Goal: Task Accomplishment & Management: Use online tool/utility

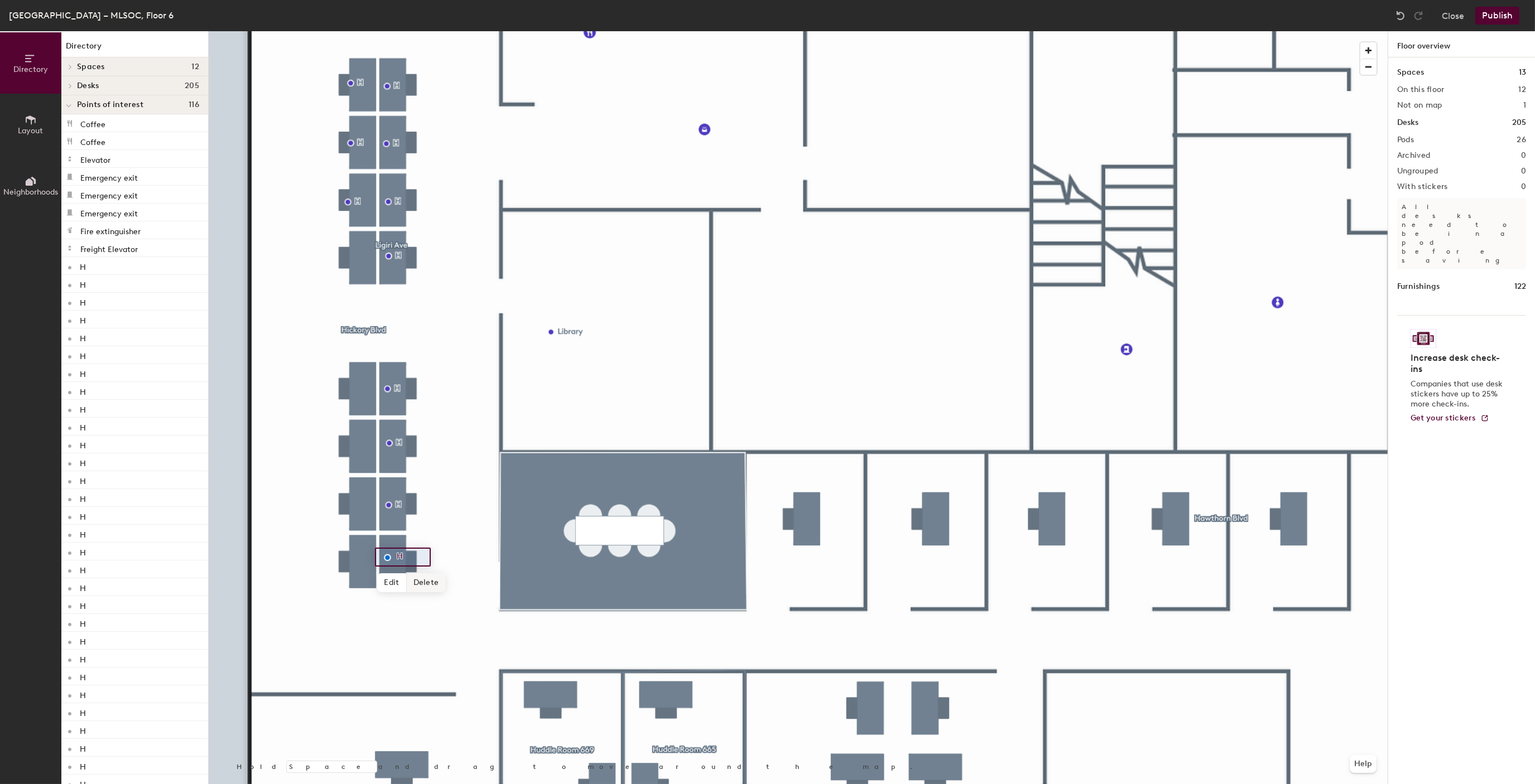
click at [426, 582] on span "Delete" at bounding box center [426, 583] width 39 height 19
click at [431, 531] on span "Delete" at bounding box center [427, 531] width 39 height 19
click at [389, 31] on div at bounding box center [798, 31] width 1179 height 0
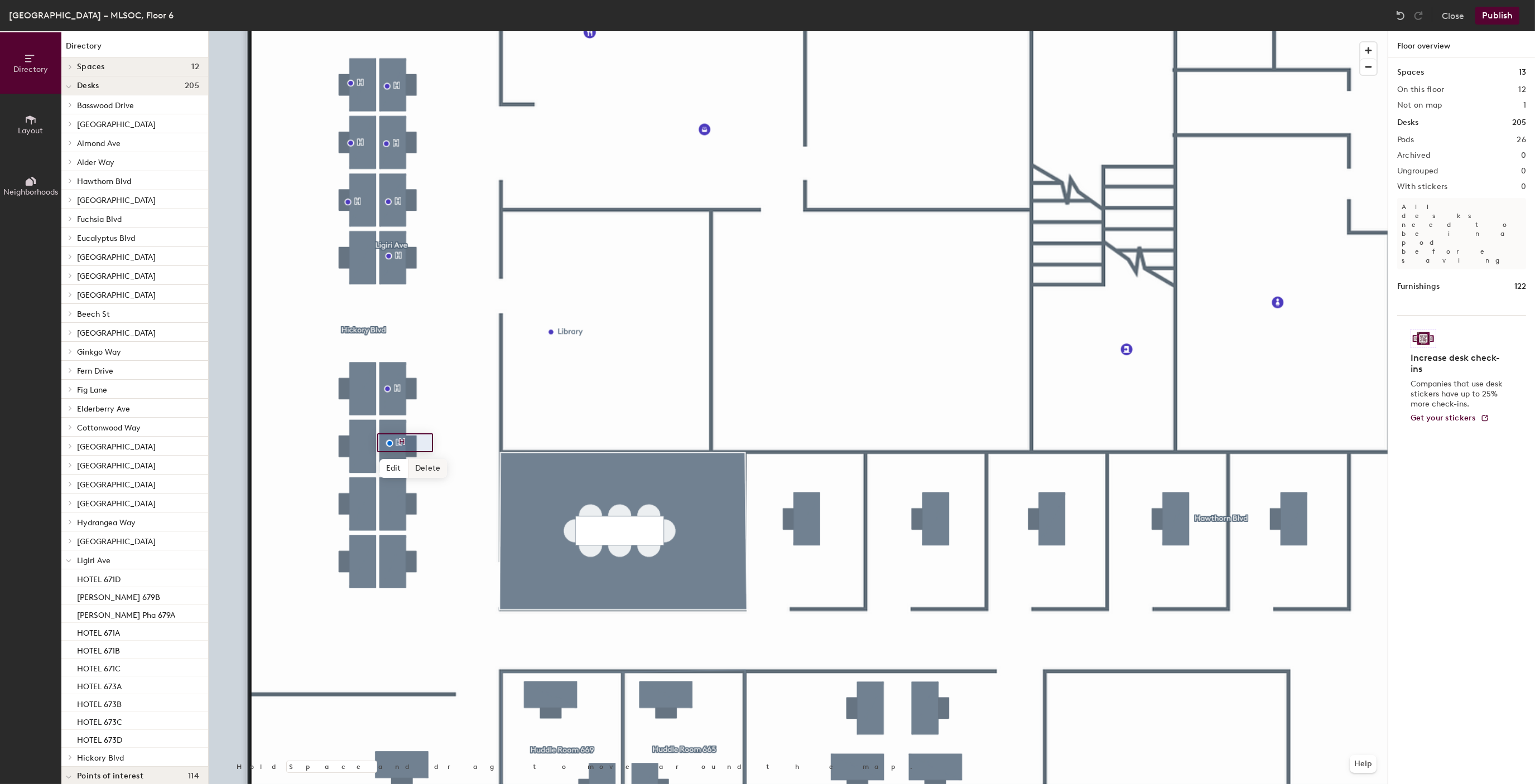
click at [436, 465] on span "Delete" at bounding box center [428, 468] width 39 height 19
click at [421, 415] on span "Delete" at bounding box center [426, 414] width 39 height 19
click at [1496, 14] on button "Publish" at bounding box center [1497, 15] width 44 height 18
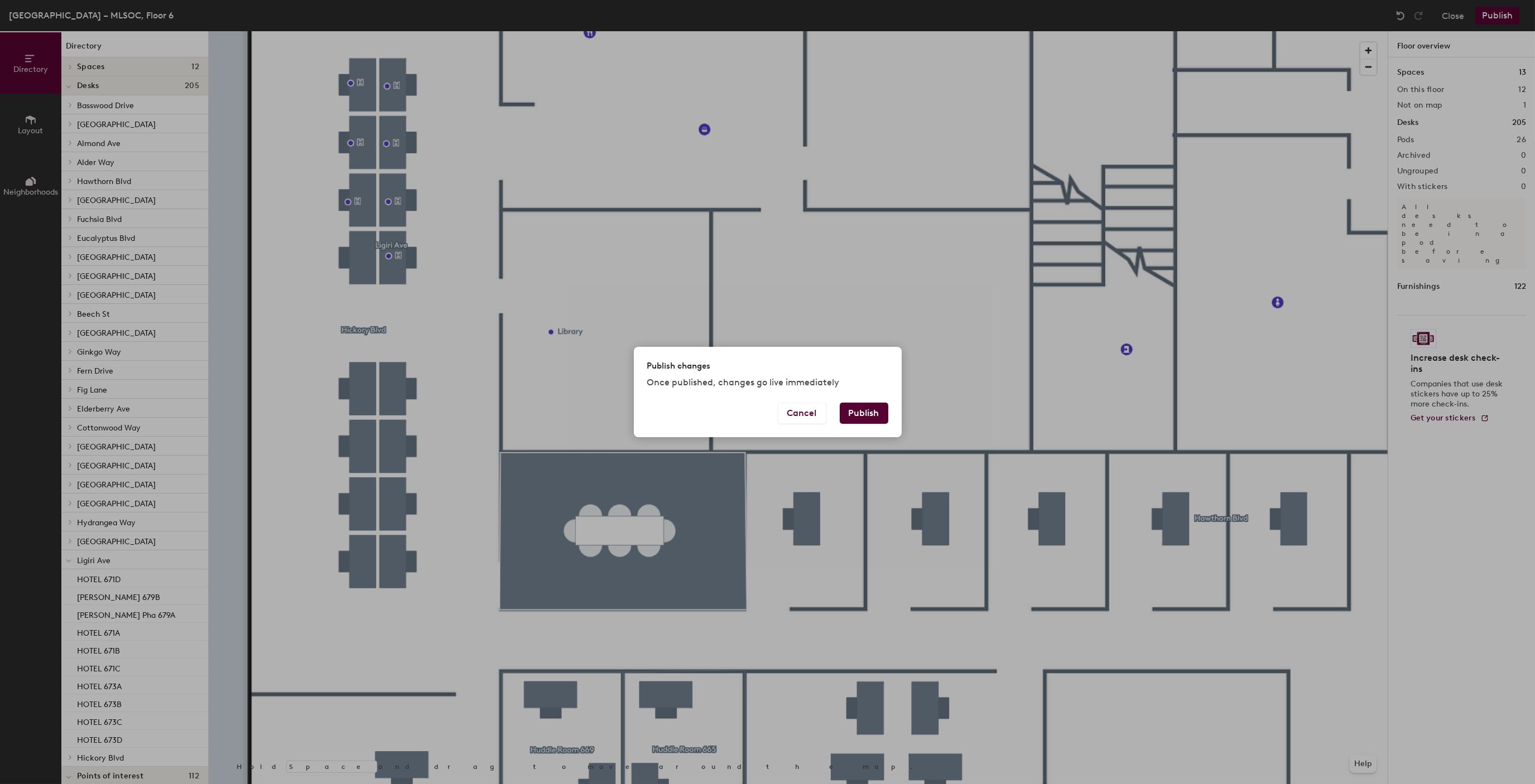
click at [877, 410] on button "Publish" at bounding box center [864, 413] width 49 height 21
